Goal: Information Seeking & Learning: Learn about a topic

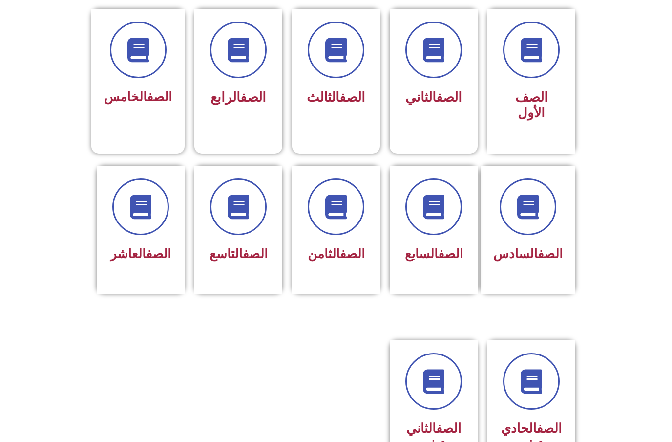
scroll to position [265, 0]
click at [533, 233] on span at bounding box center [528, 206] width 57 height 57
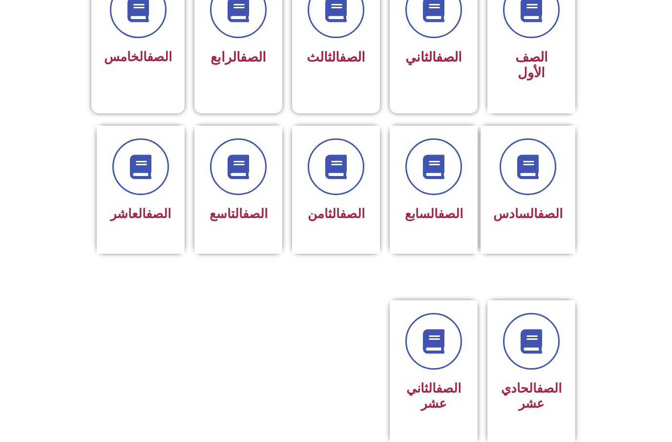
click at [440, 244] on div "الصف السابع" at bounding box center [434, 190] width 88 height 128
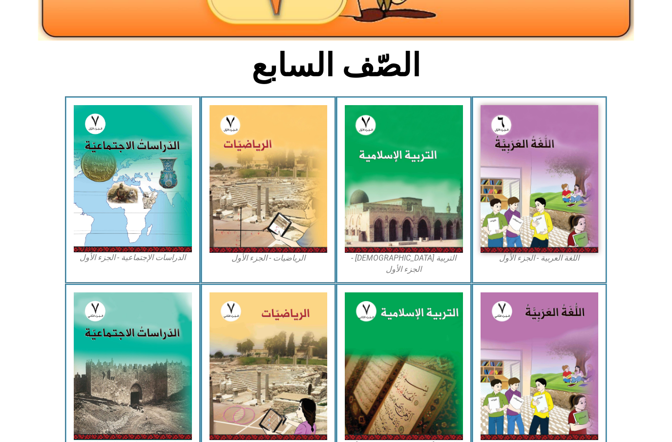
scroll to position [210, 0]
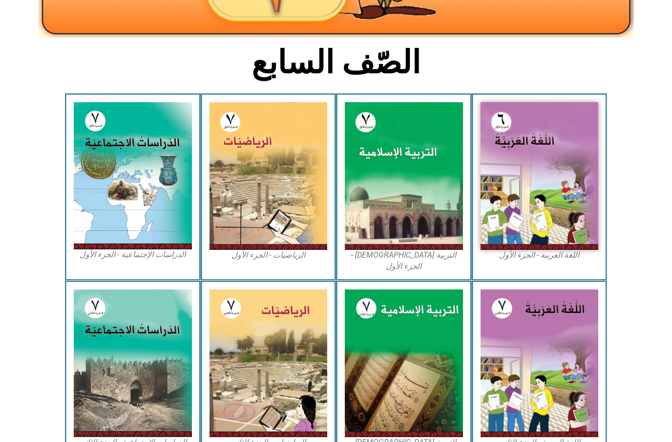
click at [175, 212] on img at bounding box center [133, 175] width 118 height 147
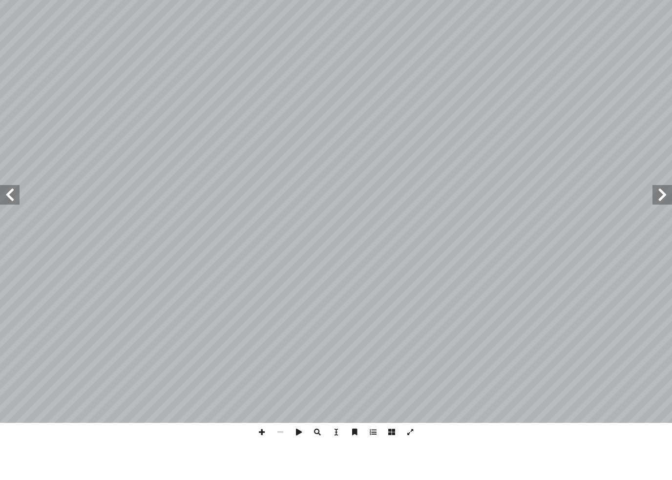
click at [15, 224] on span at bounding box center [10, 234] width 20 height 20
click at [655, 224] on span at bounding box center [663, 234] width 20 height 20
click at [656, 224] on span at bounding box center [663, 234] width 20 height 20
click at [657, 224] on span at bounding box center [663, 234] width 20 height 20
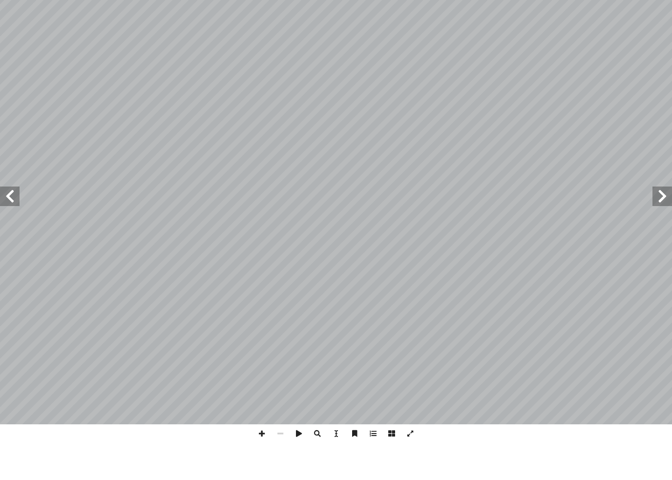
click at [659, 224] on span at bounding box center [663, 234] width 20 height 20
click at [662, 224] on span at bounding box center [663, 234] width 20 height 20
click at [19, 224] on span at bounding box center [10, 234] width 20 height 20
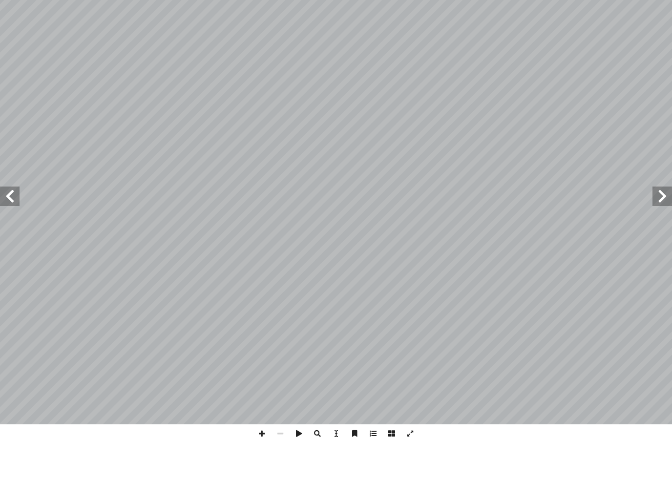
click at [18, 224] on span at bounding box center [10, 234] width 20 height 20
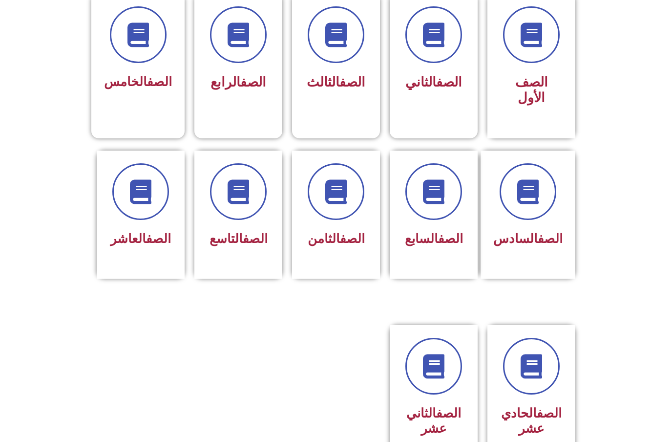
scroll to position [298, 0]
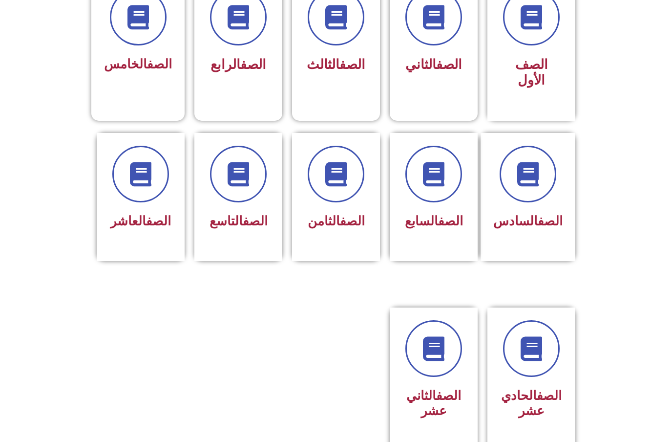
click at [444, 205] on div "الصف السابع" at bounding box center [433, 190] width 63 height 88
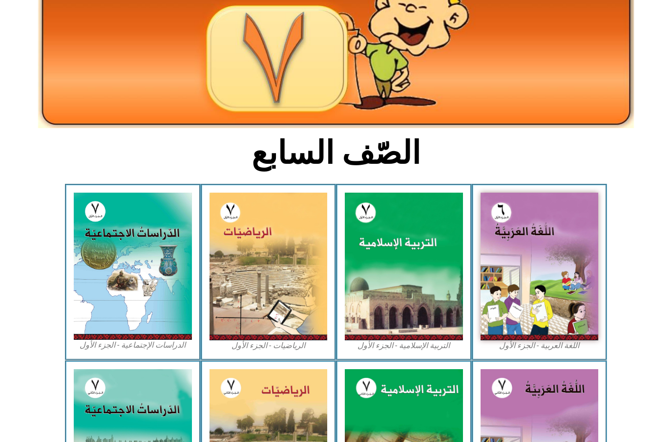
scroll to position [120, 0]
click at [144, 302] on img at bounding box center [133, 265] width 118 height 147
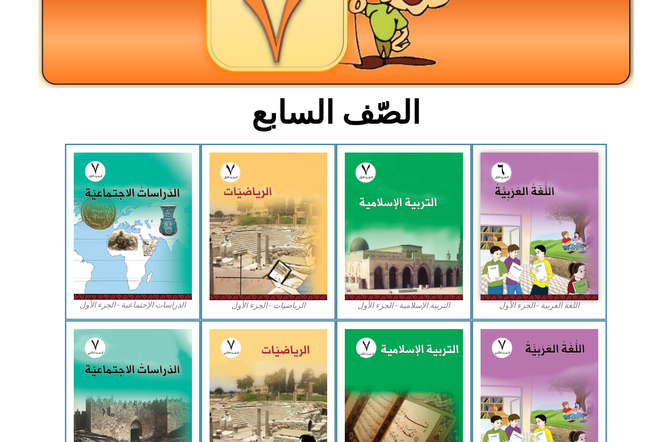
click at [446, 100] on h2 "الصّف السابع" at bounding box center [336, 113] width 323 height 38
click at [462, 158] on img at bounding box center [404, 226] width 118 height 148
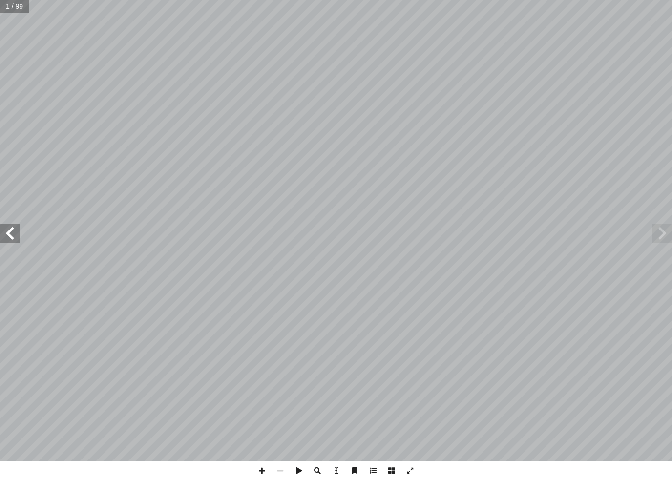
click at [12, 227] on span at bounding box center [10, 234] width 20 height 20
click at [11, 239] on span at bounding box center [10, 234] width 20 height 20
click at [14, 236] on span at bounding box center [10, 234] width 20 height 20
click at [11, 237] on span at bounding box center [10, 234] width 20 height 20
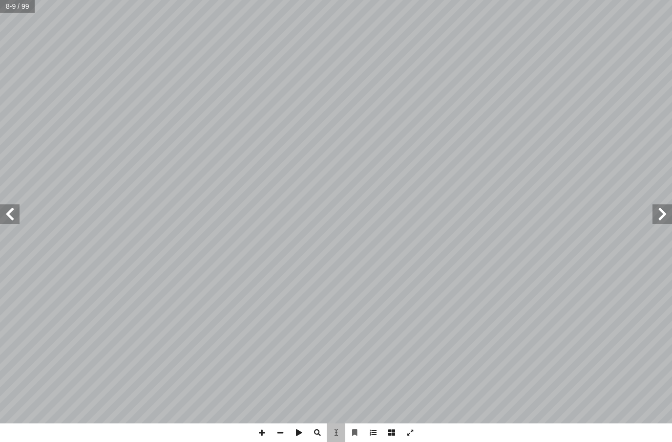
click at [48, 114] on div "5 ت: ْ م َّ نا تعل أ ا لمجسمات؛ � ئط و � لخر � لعلماء على � هي خطوط وهمية، رسمه…" at bounding box center [331, 437] width 650 height 838
click at [83, 122] on span "لمجسمات؛" at bounding box center [110, 126] width 84 height 20
click at [69, 127] on span "لمجسمات؛" at bounding box center [110, 126] width 84 height 20
click at [95, 117] on div "5 ت: ْ م َّ نا تعل أ ا لمجسمات؛ � ئط و � لخر � لعلماء على � هي خطوط وهمية، رسمه…" at bounding box center [360, 433] width 650 height 838
click at [95, 125] on div "5 ت: ْ م َّ نا تعل أ ا لمجسمات؛ � ئط و � لخر � لعلماء على � هي خطوط وهمية، رسمه…" at bounding box center [360, 433] width 650 height 838
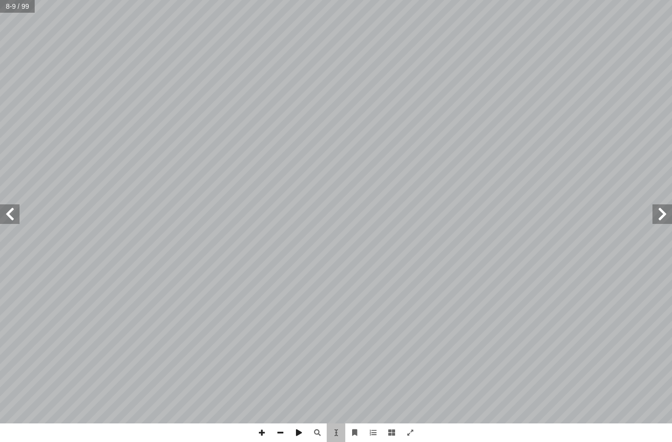
click at [108, 119] on span "لمجسمات؛" at bounding box center [138, 122] width 84 height 20
click at [543, 205] on span "وجنوبي، ويستفاد منها في در" at bounding box center [557, 215] width 166 height 20
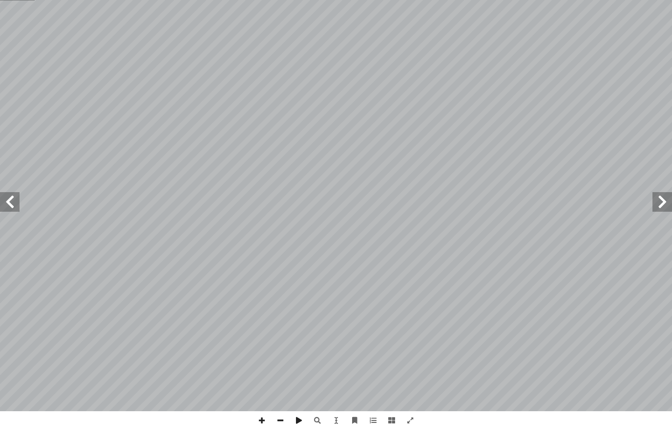
click at [14, 204] on span at bounding box center [10, 214] width 20 height 20
click at [658, 210] on span at bounding box center [663, 214] width 20 height 20
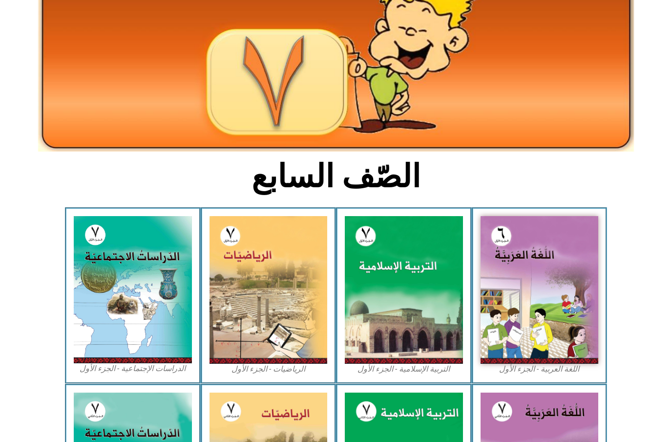
scroll to position [99, 0]
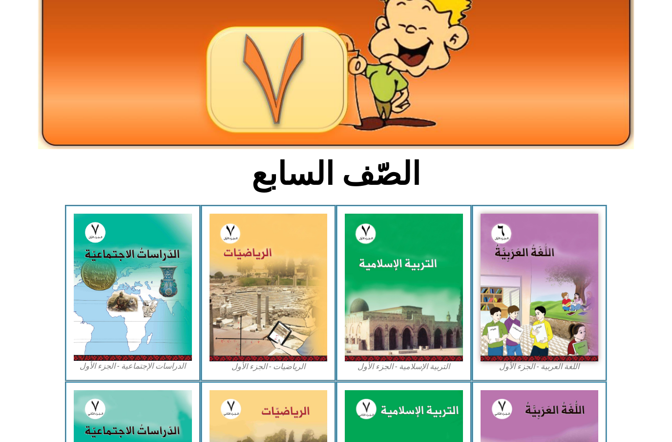
click at [118, 310] on img at bounding box center [133, 286] width 118 height 147
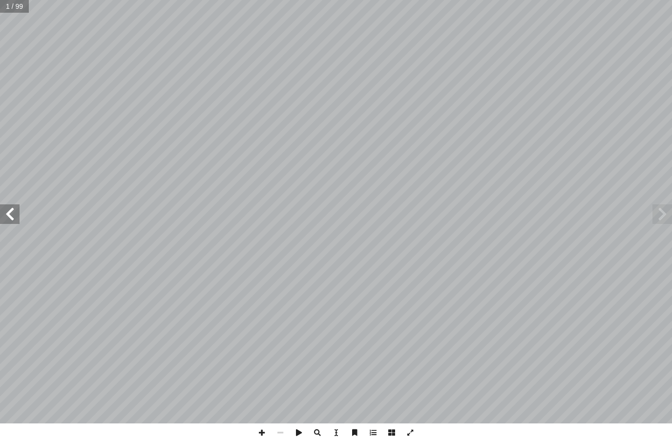
click at [16, 213] on span at bounding box center [10, 214] width 20 height 20
click at [4, 209] on span at bounding box center [10, 214] width 20 height 20
